Goal: Transaction & Acquisition: Purchase product/service

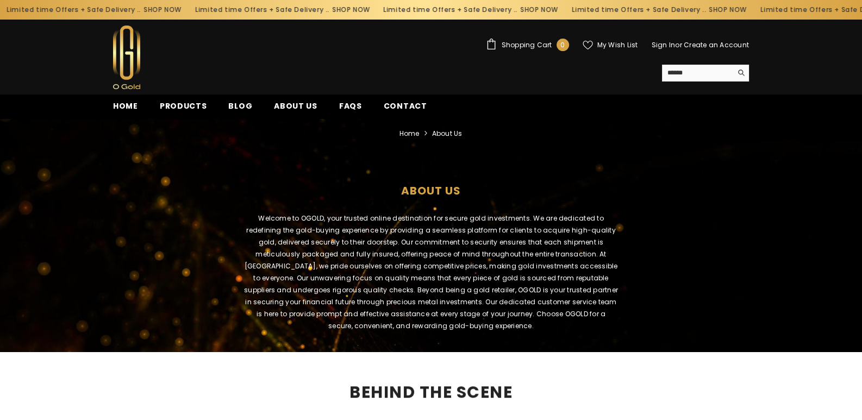
click at [418, 7] on div "Limited time Offers + Safe Delivery .. SHOP NOW" at bounding box center [470, 9] width 189 height 17
click at [193, 103] on span "Products" at bounding box center [183, 106] width 47 height 11
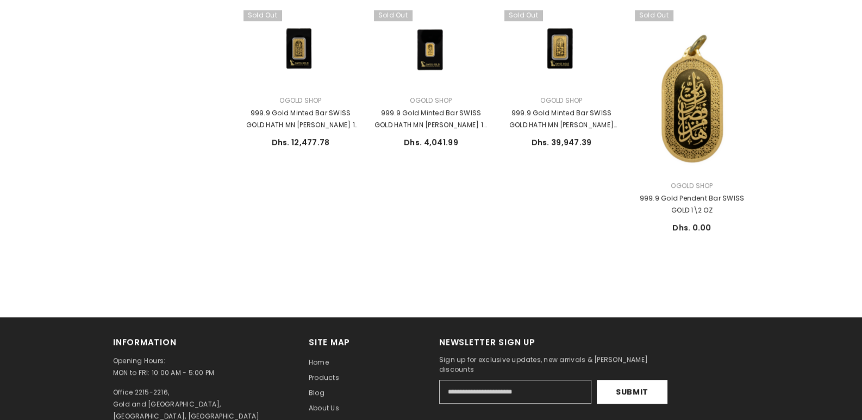
scroll to position [706, 0]
